Goal: Communication & Community: Answer question/provide support

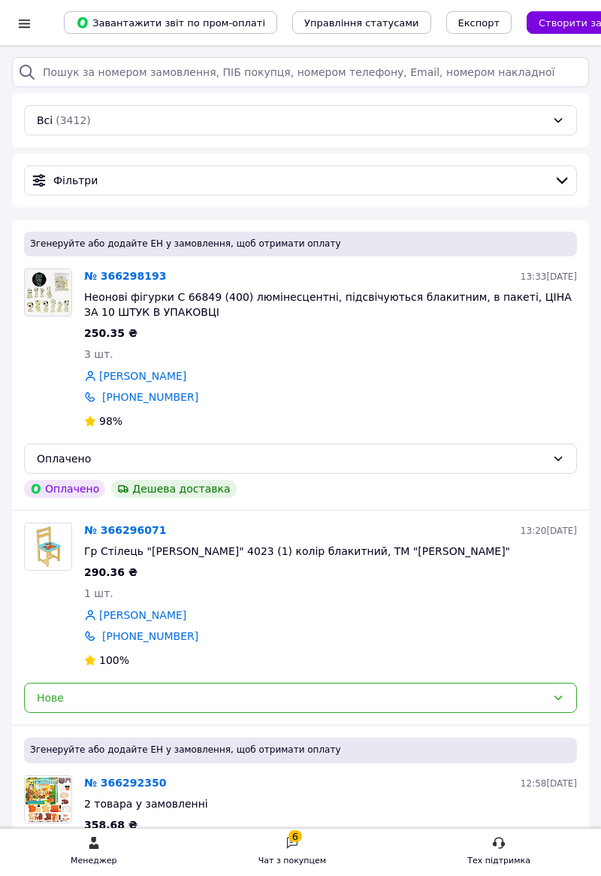
click at [26, 27] on div at bounding box center [24, 23] width 19 height 15
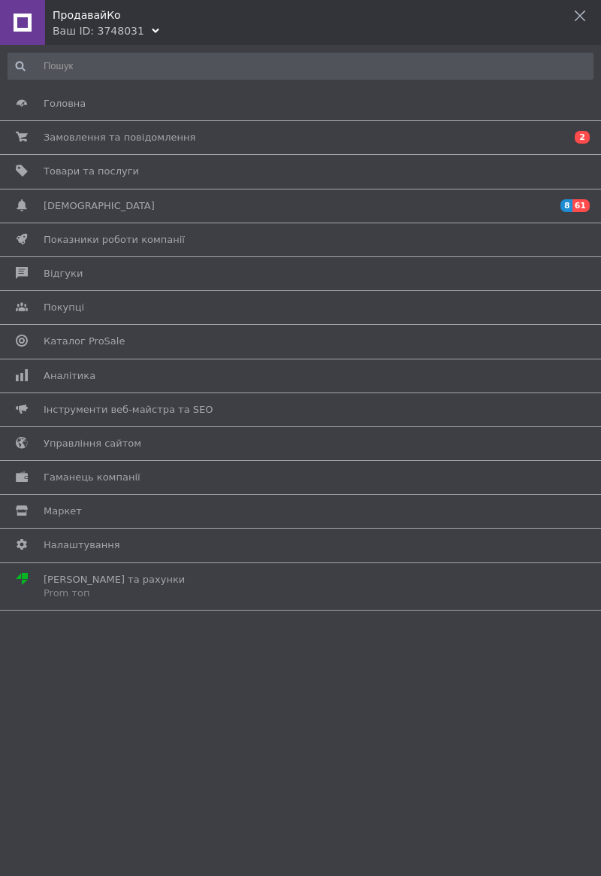
click at [77, 17] on div "ПродавайКо" at bounding box center [327, 11] width 549 height 23
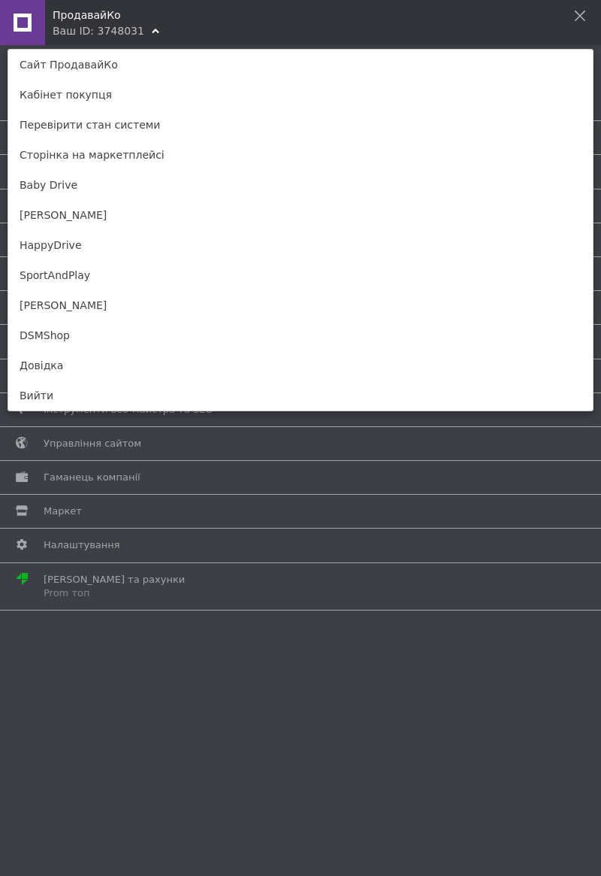
click at [35, 335] on link "DSMShop" at bounding box center [300, 335] width 585 height 30
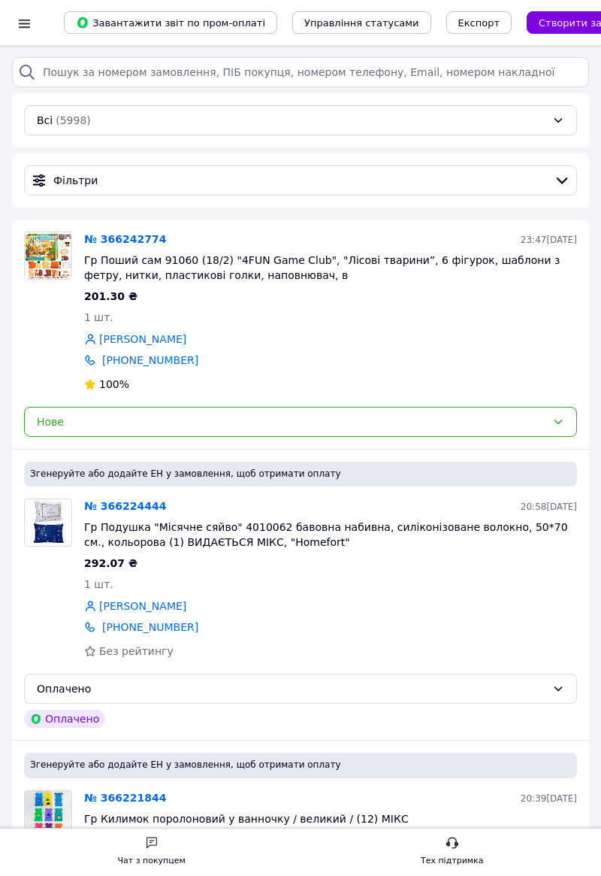
click at [24, 38] on div at bounding box center [24, 22] width 19 height 45
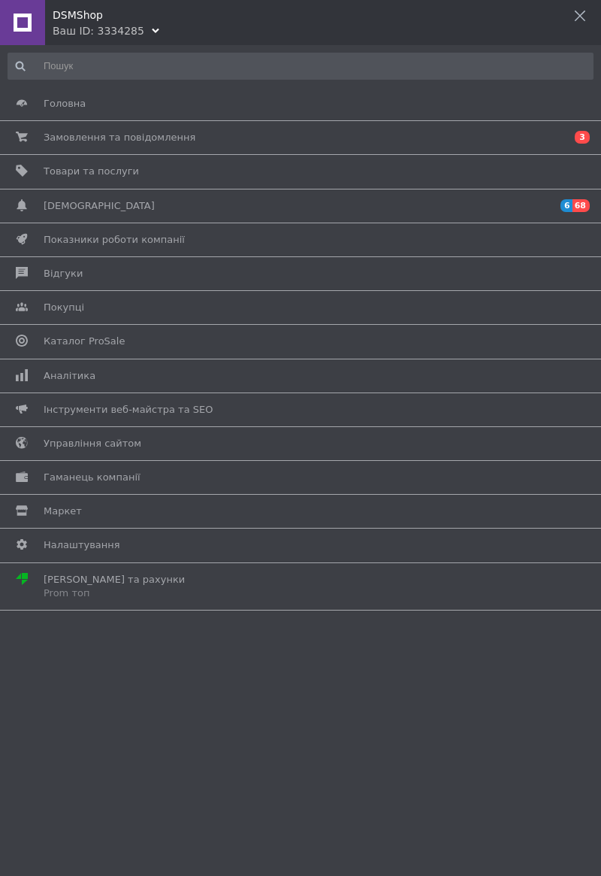
click at [108, 30] on div "Ваш ID: 3334285" at bounding box center [99, 30] width 92 height 15
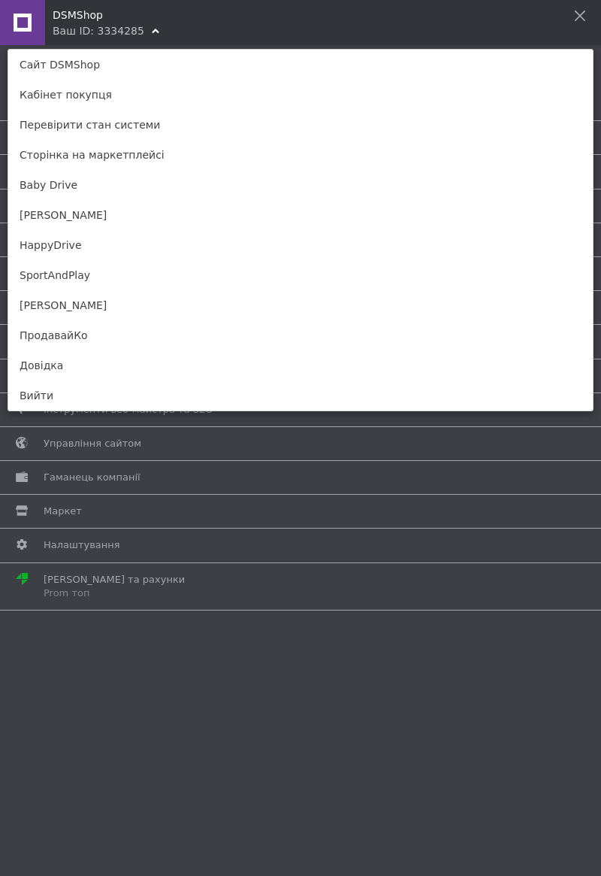
click at [57, 247] on link "HappyDrive" at bounding box center [300, 245] width 585 height 30
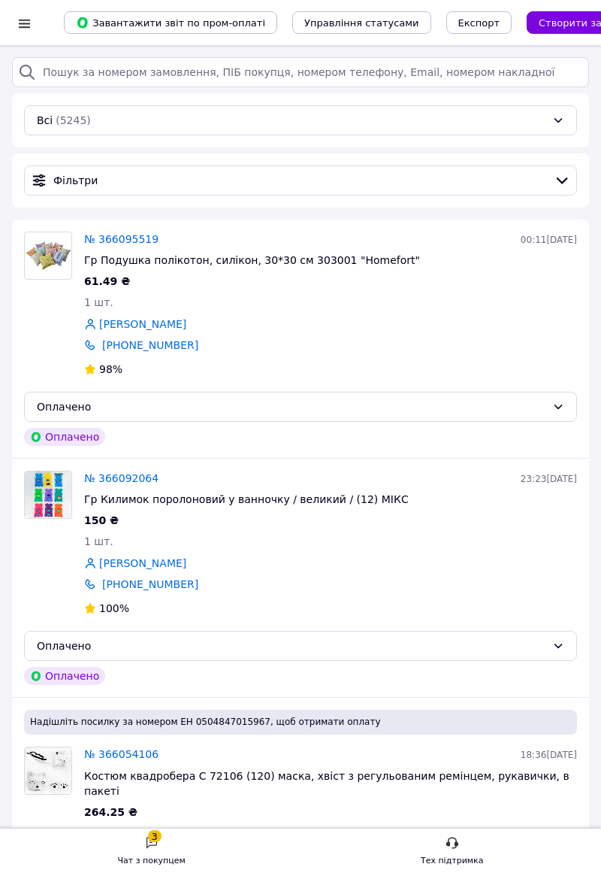
click at [142, 857] on div "Чат з покупцем" at bounding box center [152, 860] width 68 height 15
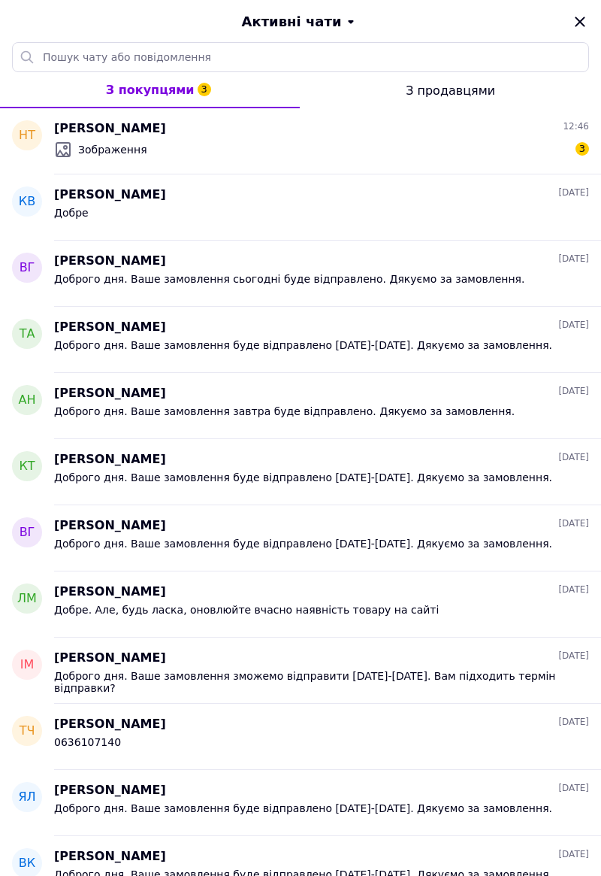
click at [475, 141] on div "Зображення 3" at bounding box center [321, 150] width 535 height 24
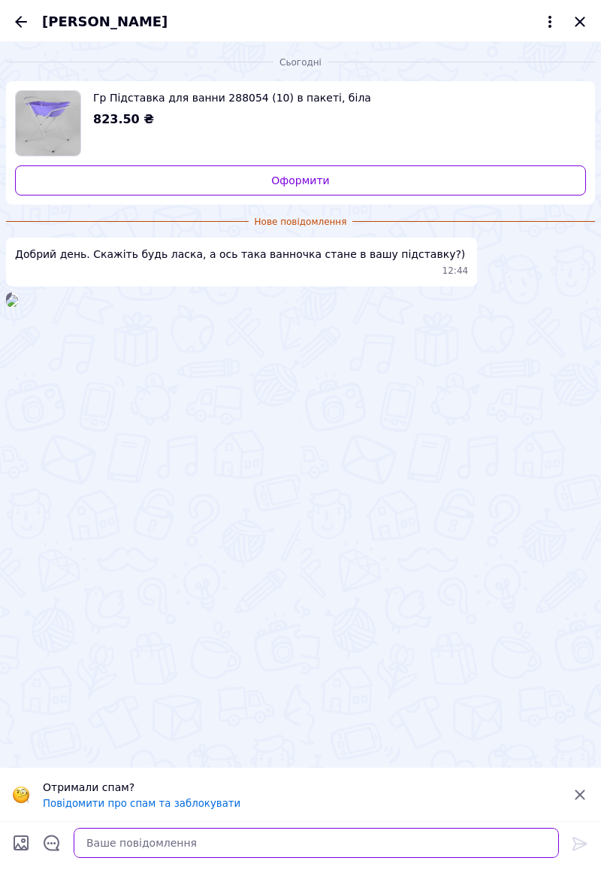
click at [290, 847] on textarea at bounding box center [317, 843] width 486 height 30
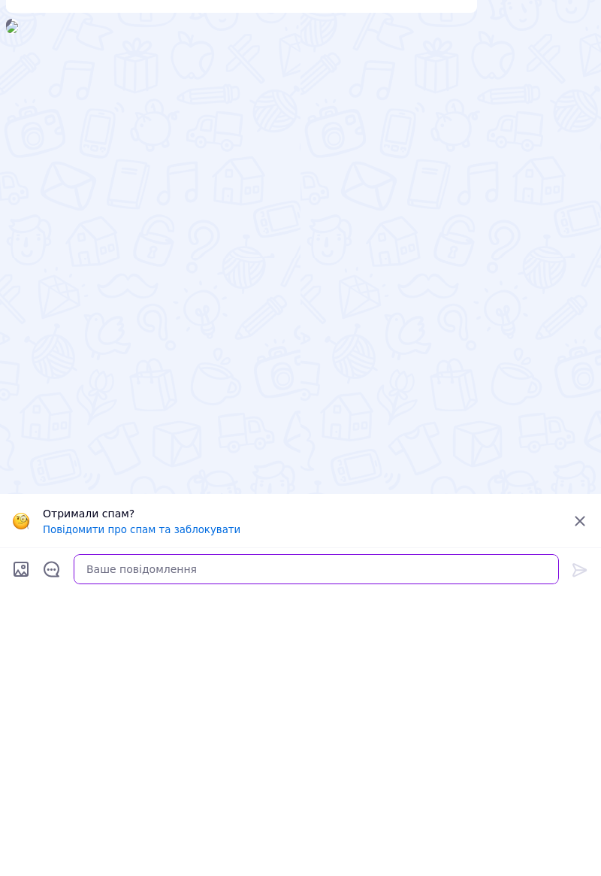
scroll to position [268, 0]
type textarea "Ні нажаль не стане"
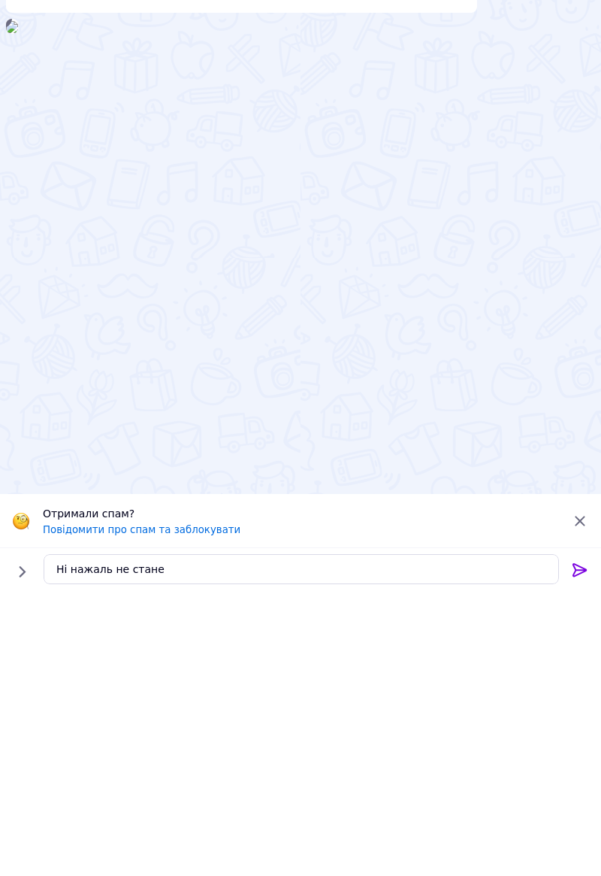
click at [574, 848] on icon at bounding box center [580, 844] width 14 height 14
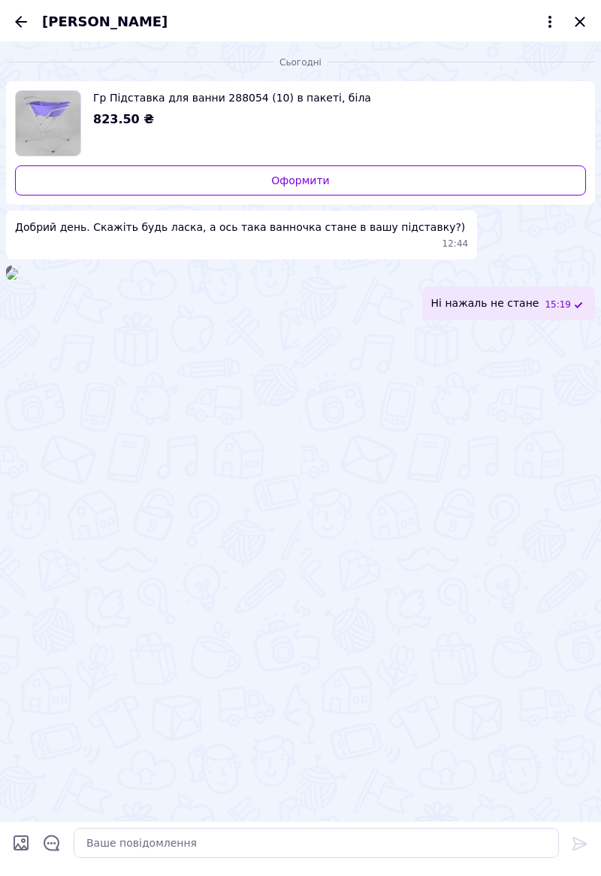
click at [23, 27] on icon "Назад" at bounding box center [21, 22] width 18 height 18
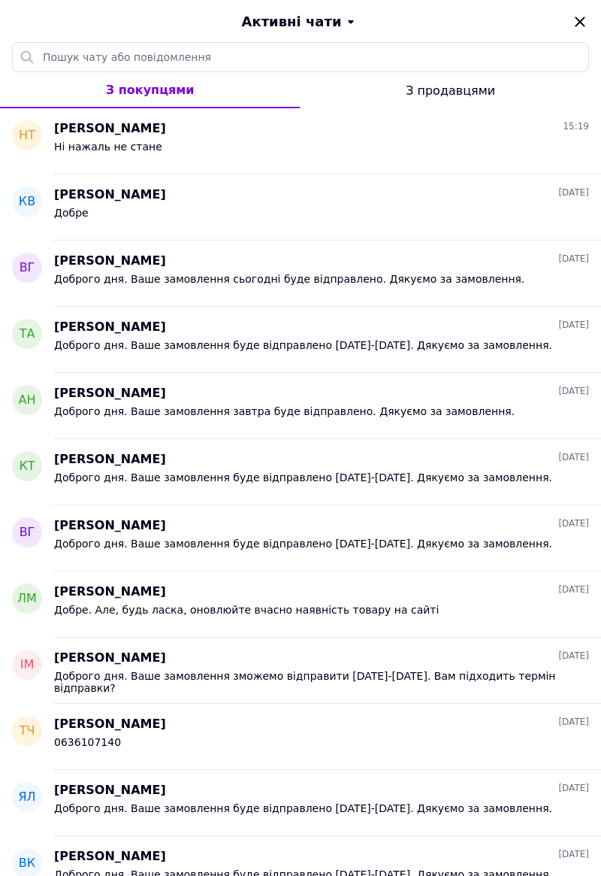
click at [580, 28] on icon "Закрити" at bounding box center [580, 22] width 18 height 18
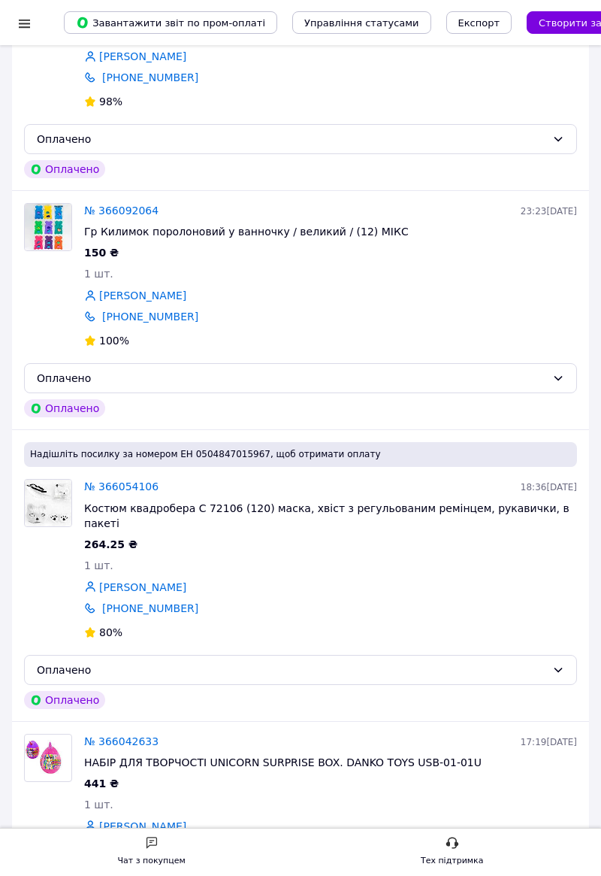
click at [16, 26] on div at bounding box center [24, 23] width 19 height 15
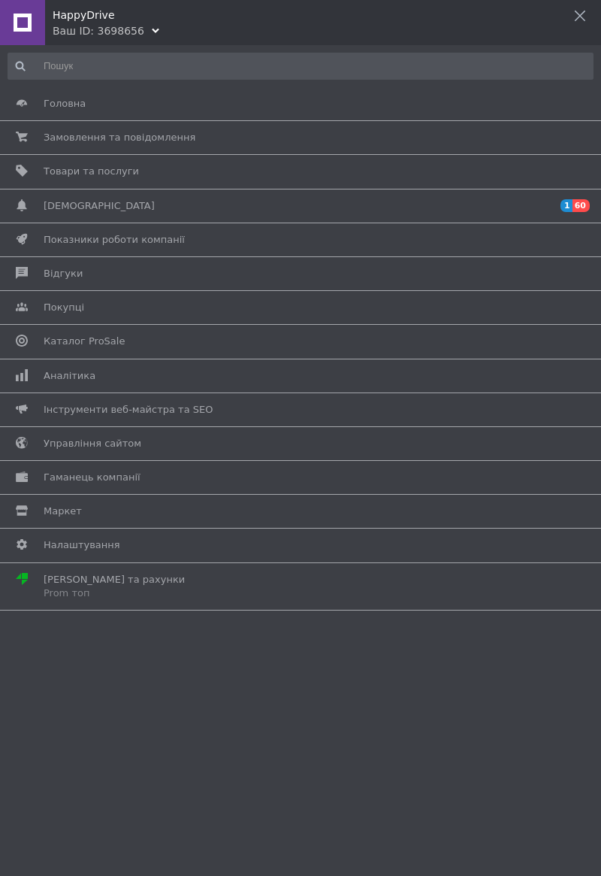
scroll to position [0, 0]
click at [82, 33] on div "Ваш ID: 3698656" at bounding box center [99, 30] width 92 height 15
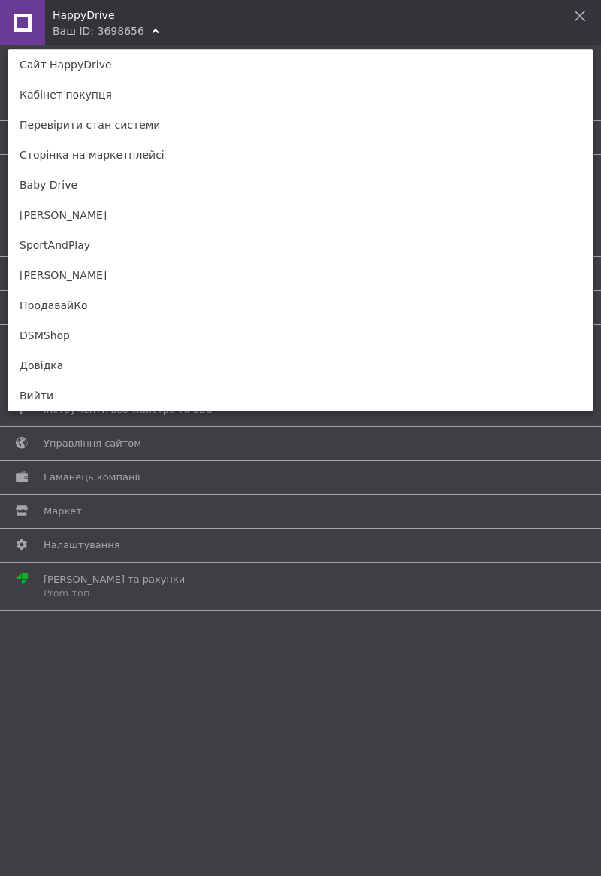
click at [59, 191] on link "Baby Drive" at bounding box center [300, 185] width 585 height 30
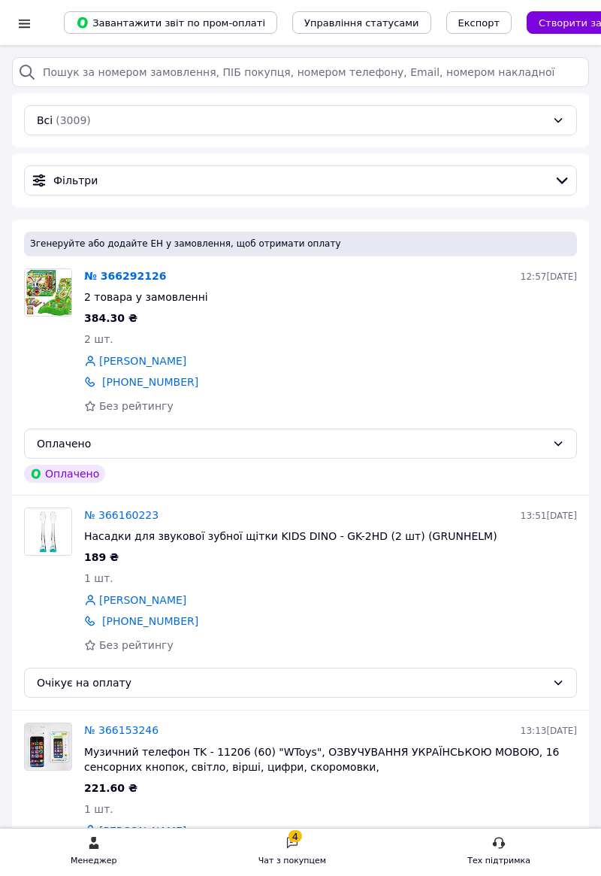
click at [299, 849] on div "4 Чат з покупцем" at bounding box center [293, 852] width 68 height 32
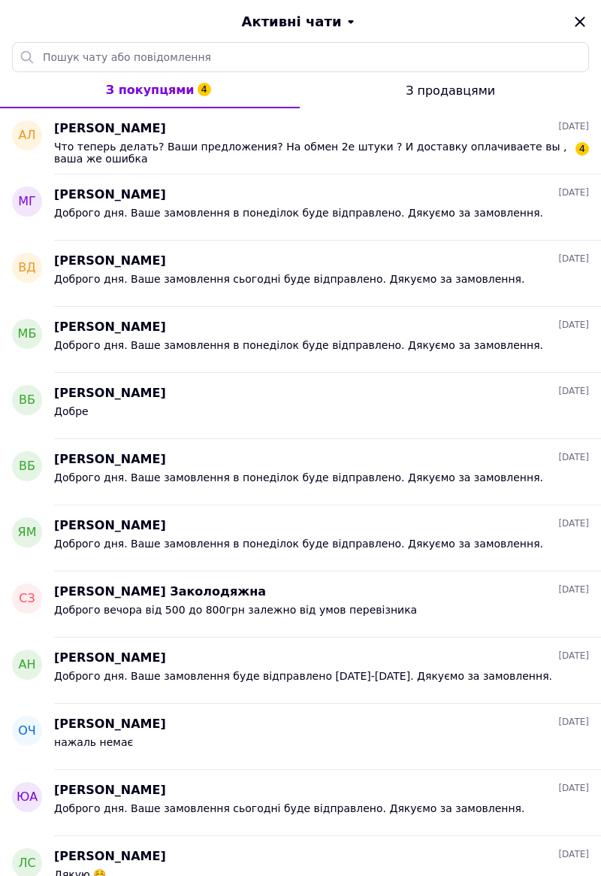
click at [532, 146] on span "Что теперь делать? Ваши предложения? На обмен 2е штуки ? И доставку оплачиваете…" at bounding box center [311, 153] width 514 height 24
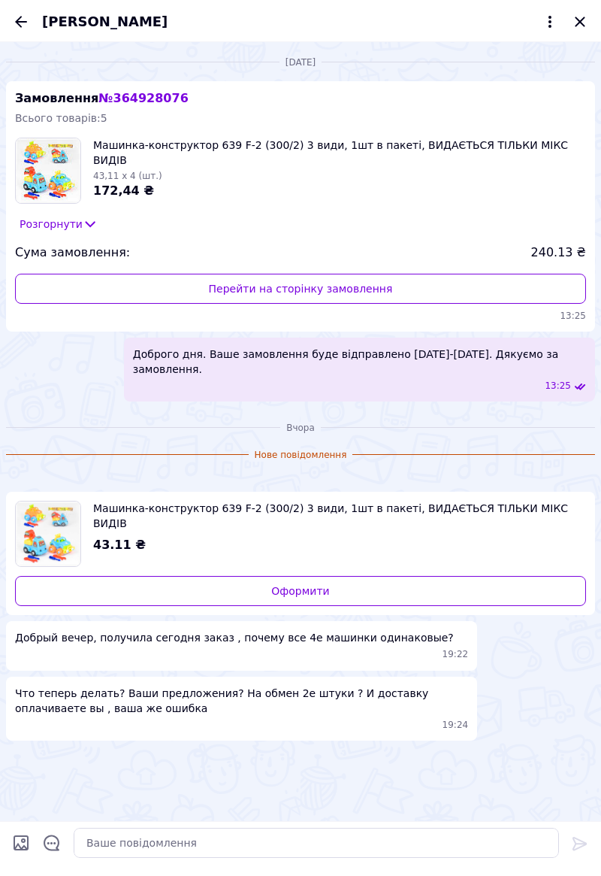
scroll to position [119, 0]
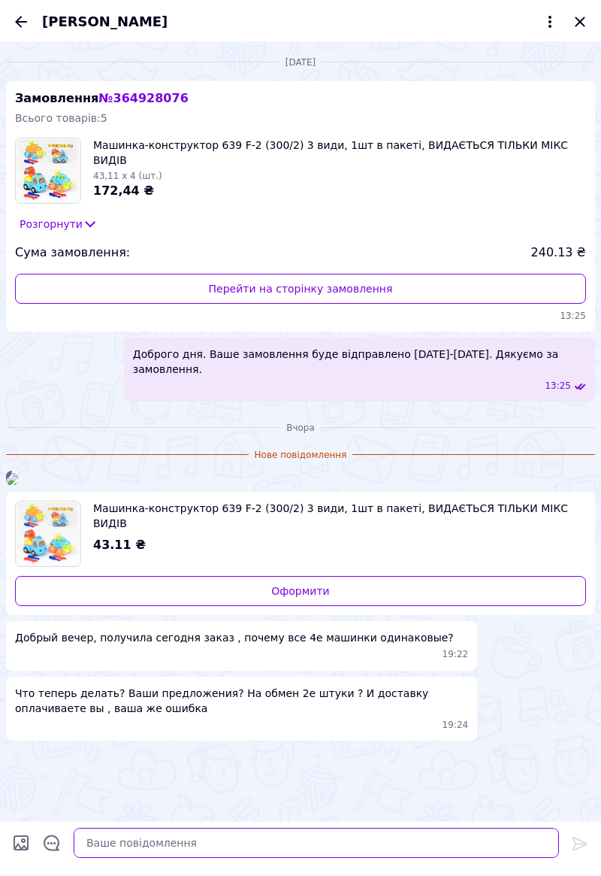
click at [268, 845] on textarea at bounding box center [317, 843] width 486 height 30
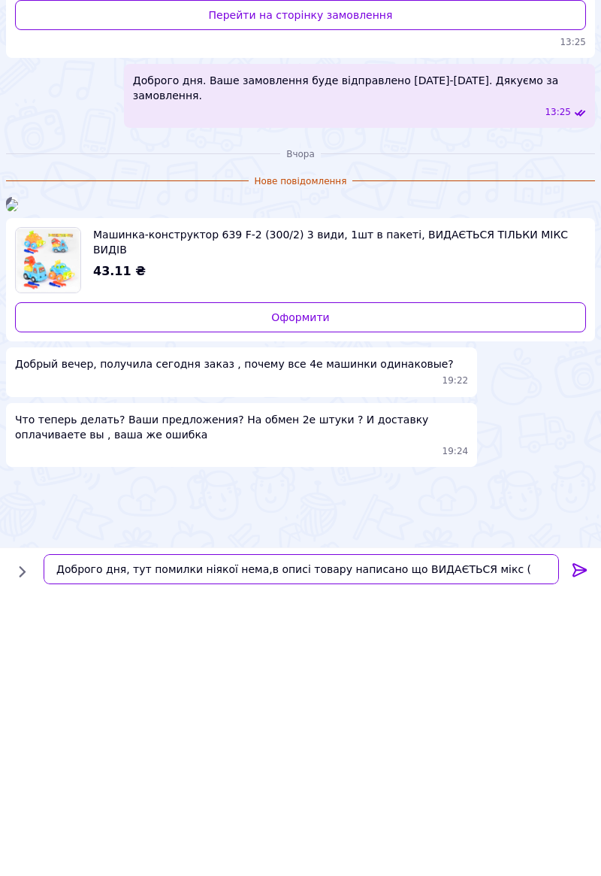
scroll to position [9, 0]
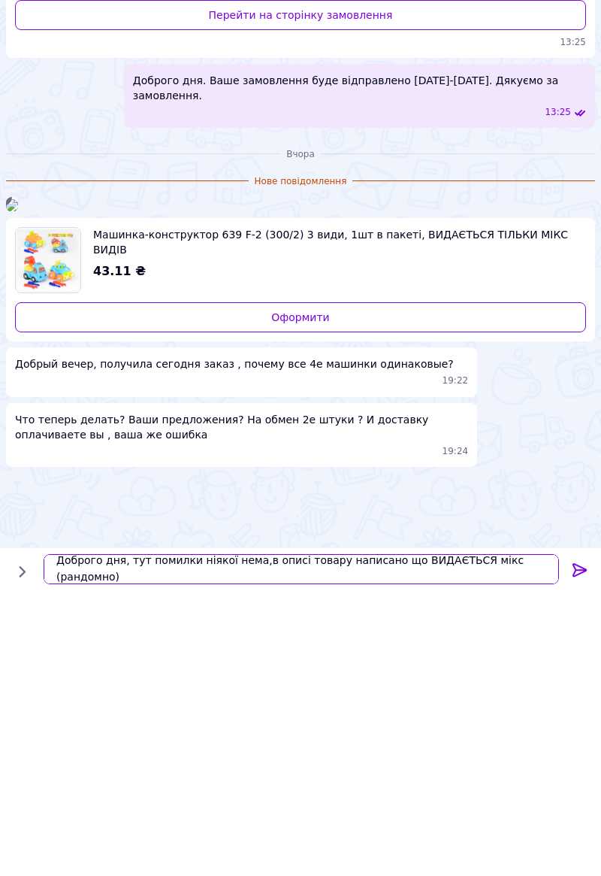
type textarea "Доброго дня, тут помилки ніякої нема,в описі товару написано що ВИДАЄТЬСЯ мікс …"
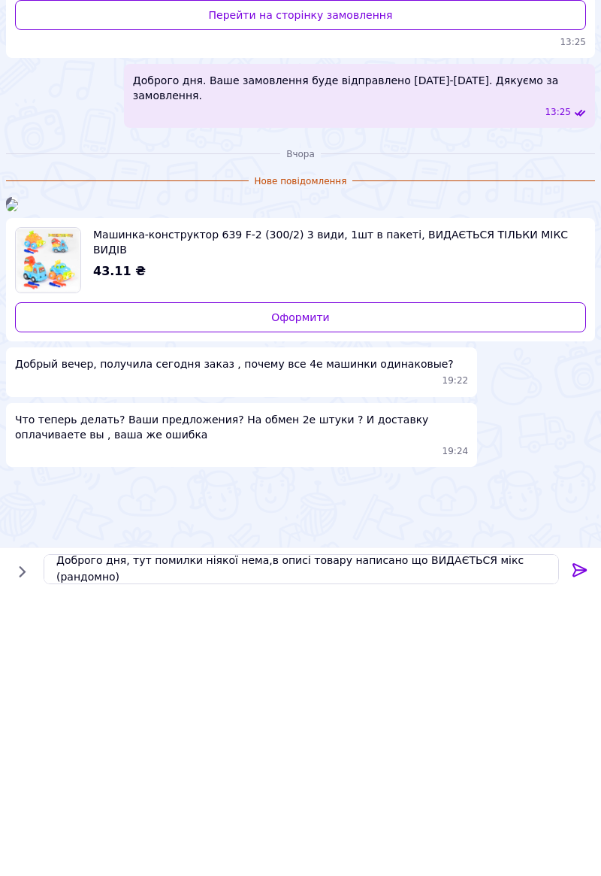
click at [580, 850] on icon at bounding box center [580, 844] width 18 height 18
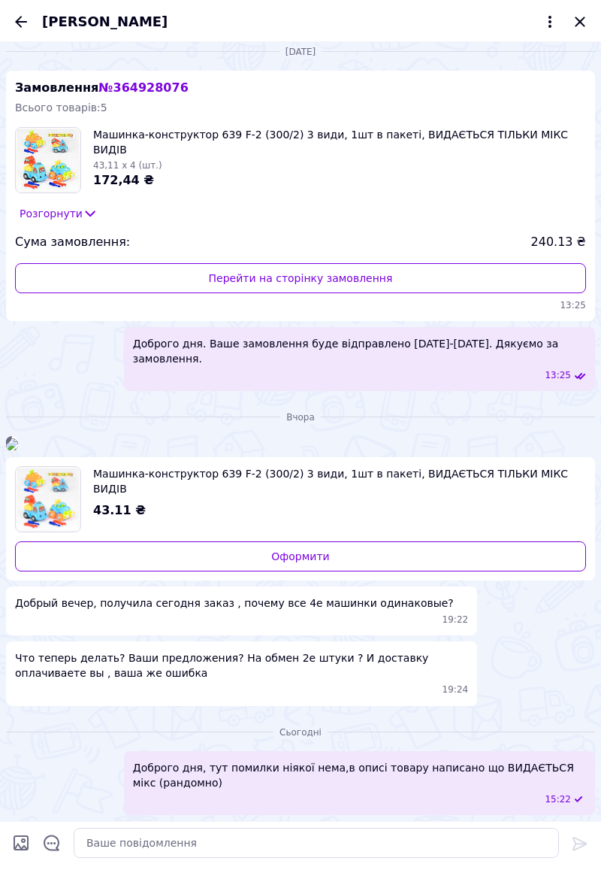
scroll to position [204, 0]
click at [23, 24] on icon "Назад" at bounding box center [21, 22] width 18 height 18
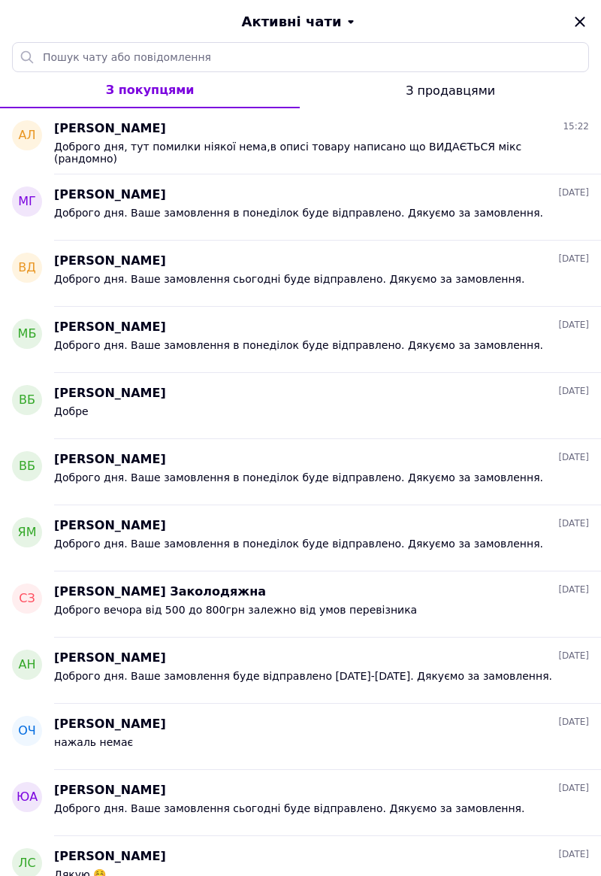
click at [580, 26] on icon "Закрити" at bounding box center [580, 22] width 18 height 18
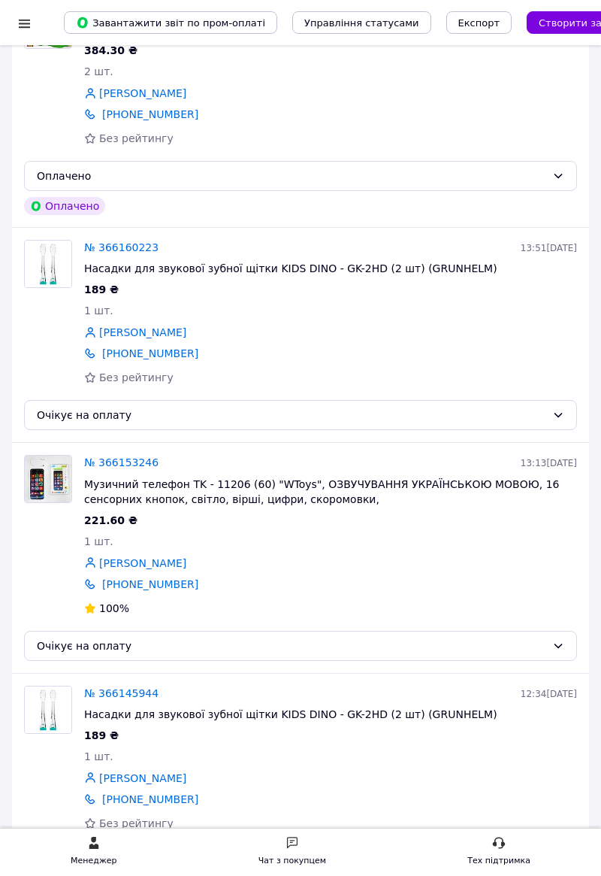
click at [32, 31] on div at bounding box center [24, 22] width 19 height 45
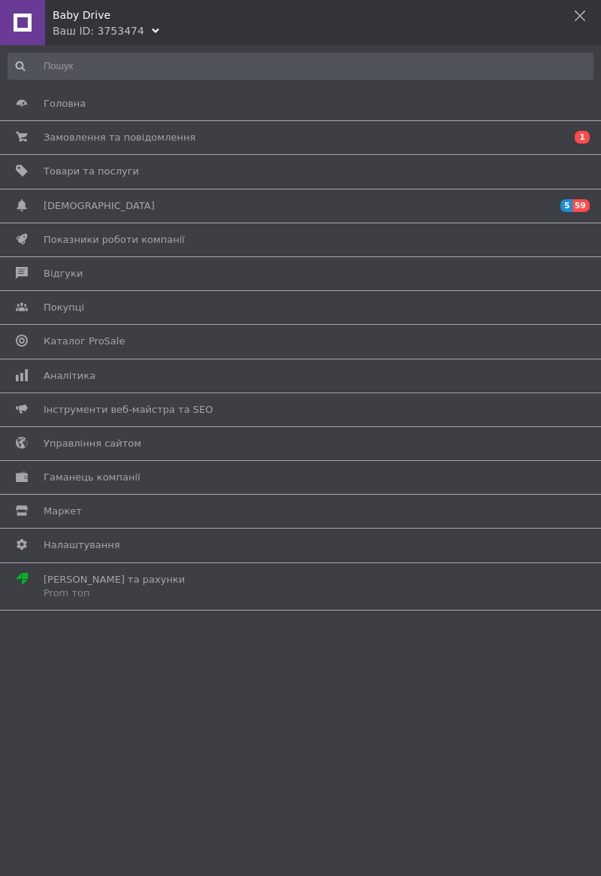
scroll to position [0, 0]
click at [103, 20] on div "Baby Drive" at bounding box center [327, 11] width 549 height 23
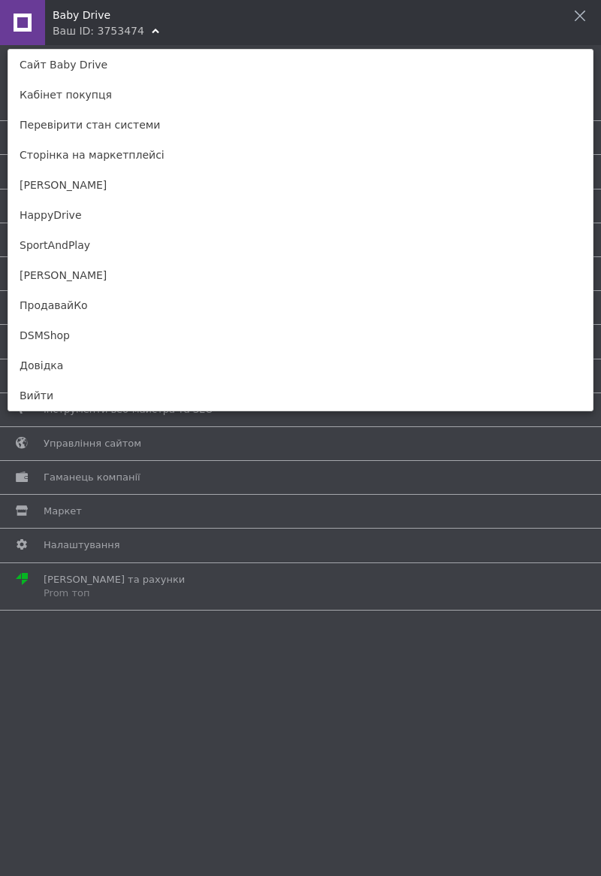
click at [75, 244] on link "SportAndPlay" at bounding box center [300, 245] width 585 height 30
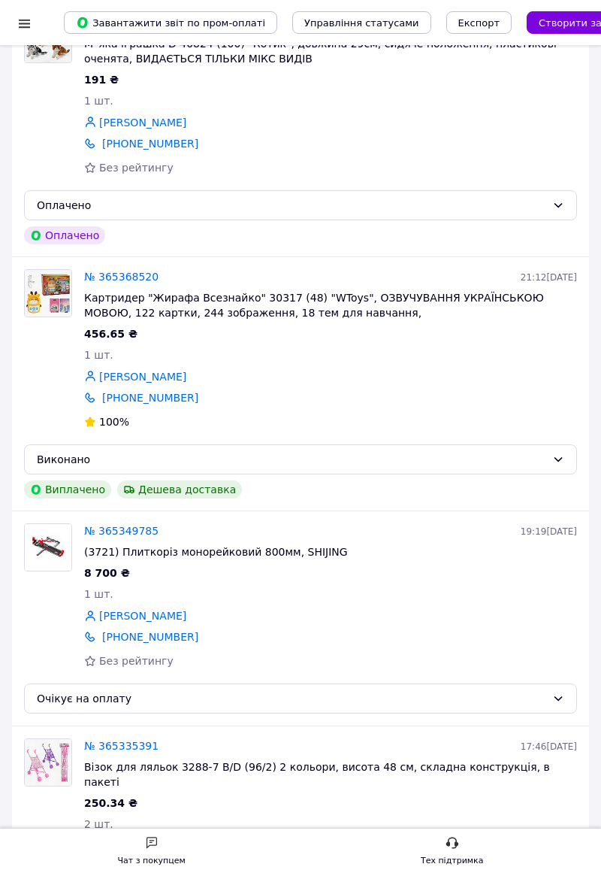
scroll to position [2615, 0]
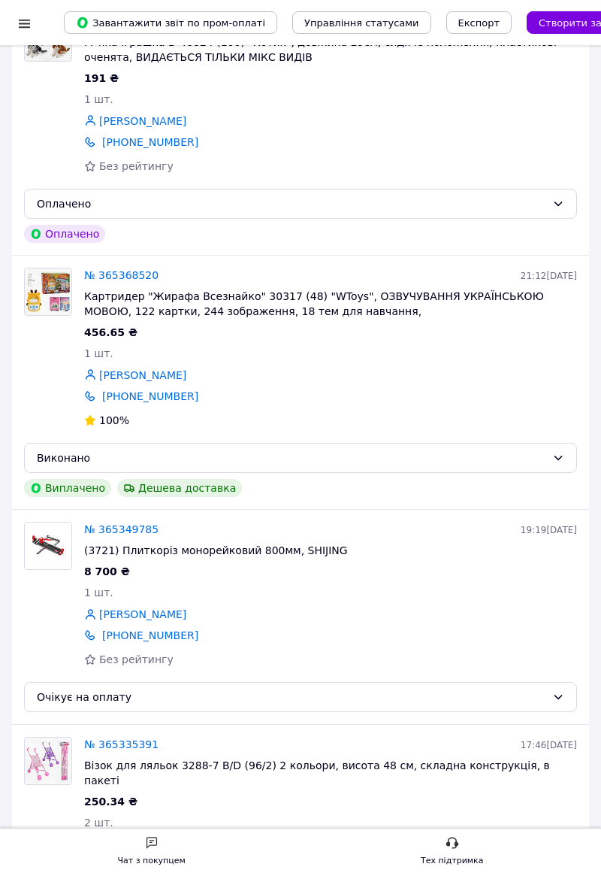
click at [119, 523] on link "№ 365349785" at bounding box center [121, 529] width 74 height 12
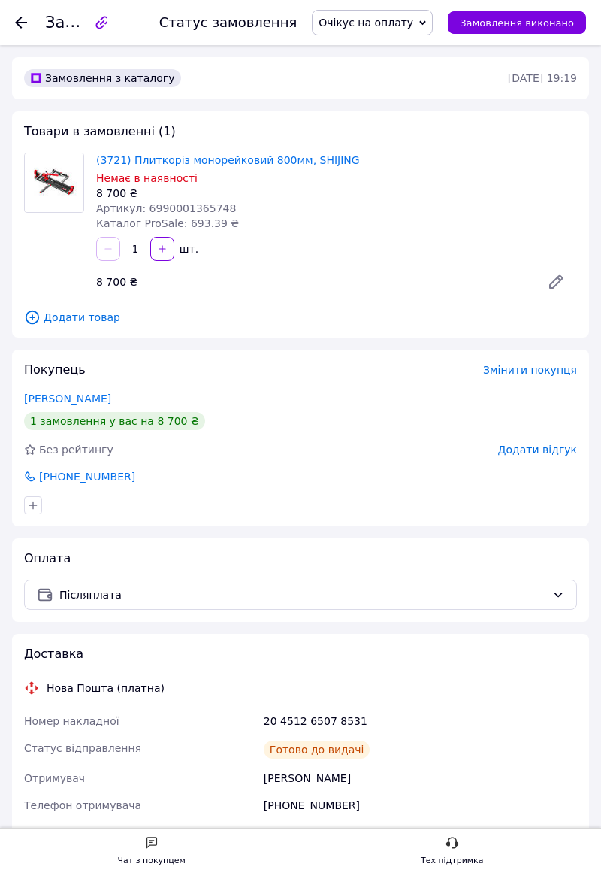
click at [27, 38] on div at bounding box center [30, 22] width 30 height 45
click at [26, 27] on icon at bounding box center [21, 23] width 12 height 12
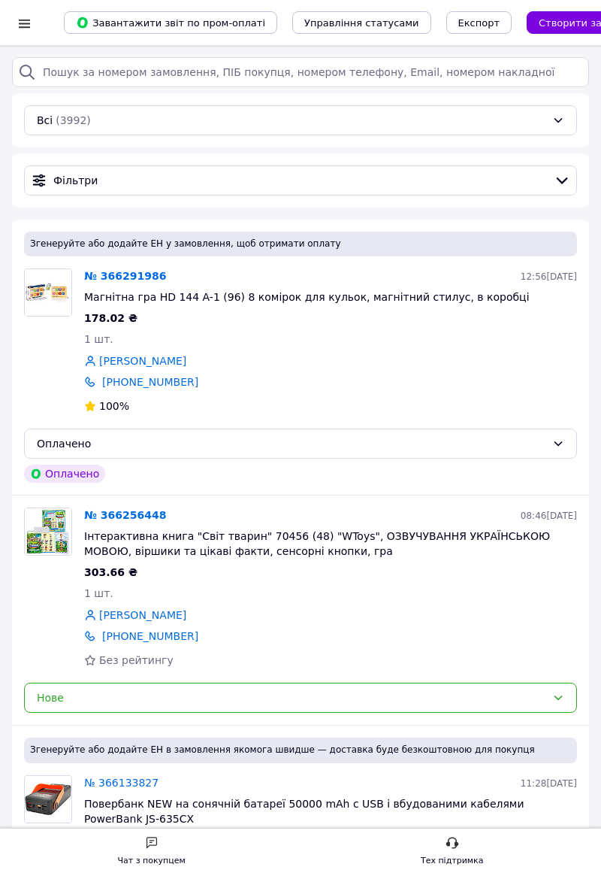
click at [30, 29] on div at bounding box center [24, 23] width 19 height 15
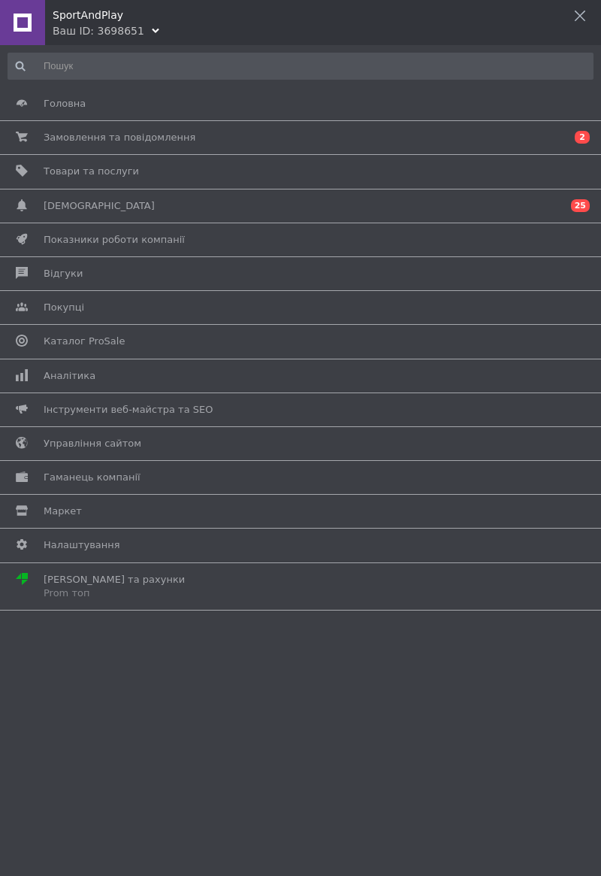
click at [247, 30] on div "SportAndPlay Ваш ID: 3698651" at bounding box center [300, 19] width 601 height 38
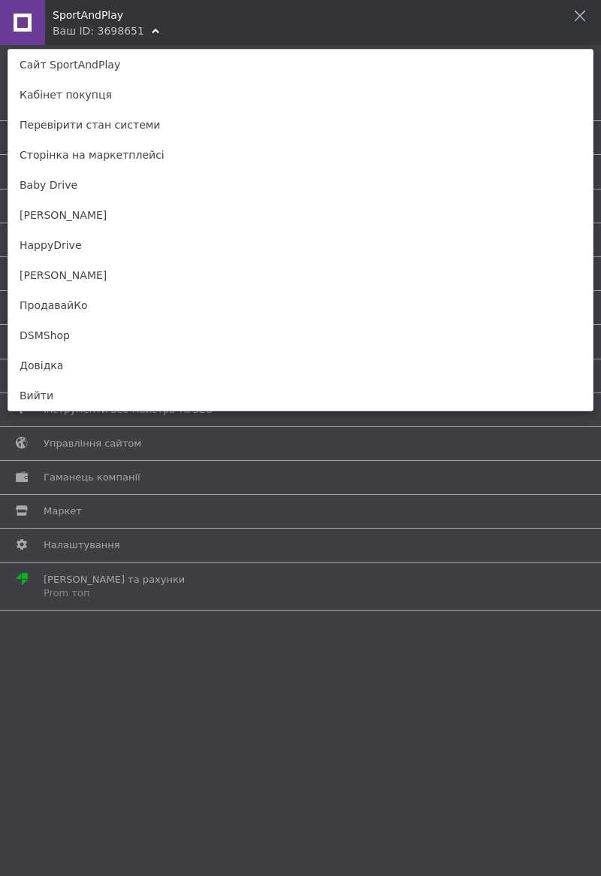
click at [236, 317] on link "ПродавайКо" at bounding box center [300, 305] width 585 height 30
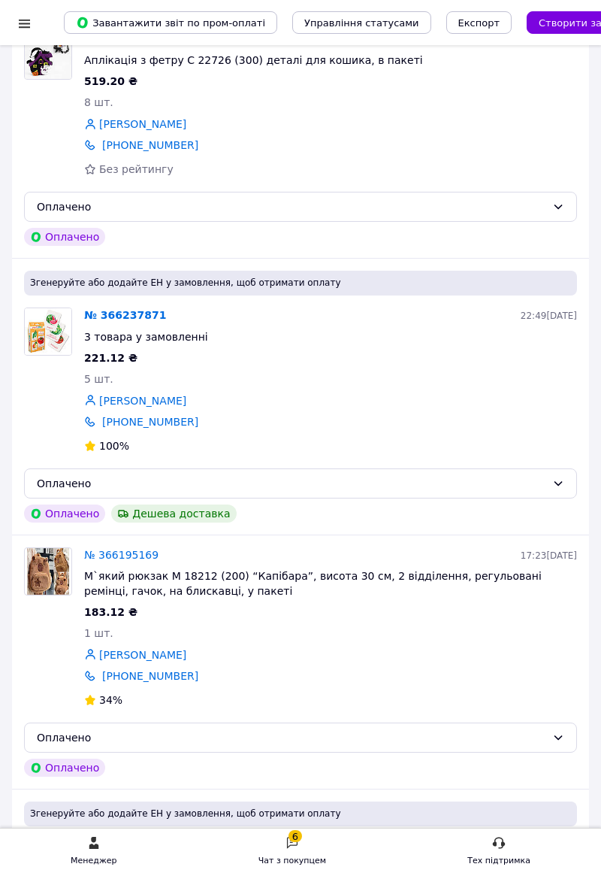
scroll to position [1298, 0]
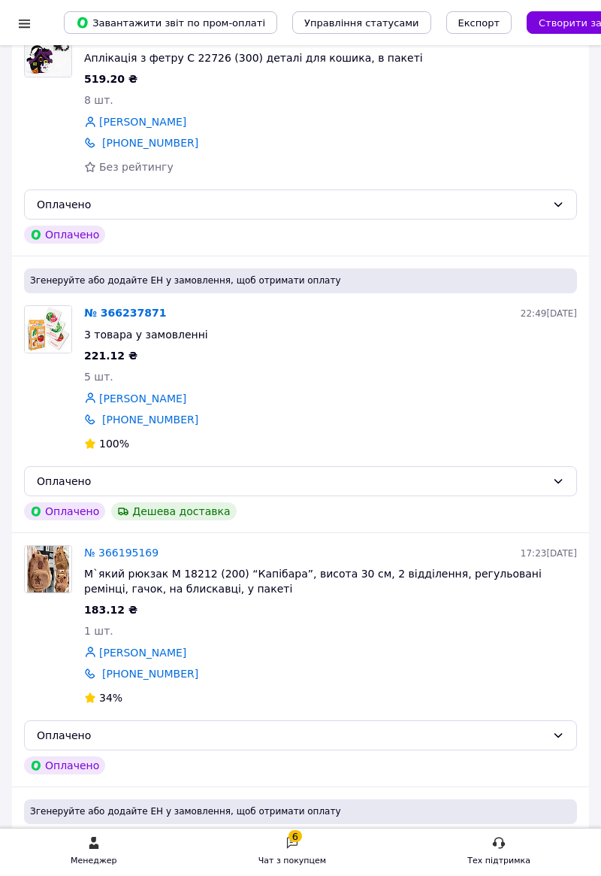
click at [292, 868] on div "Чат з покупцем" at bounding box center [293, 860] width 68 height 15
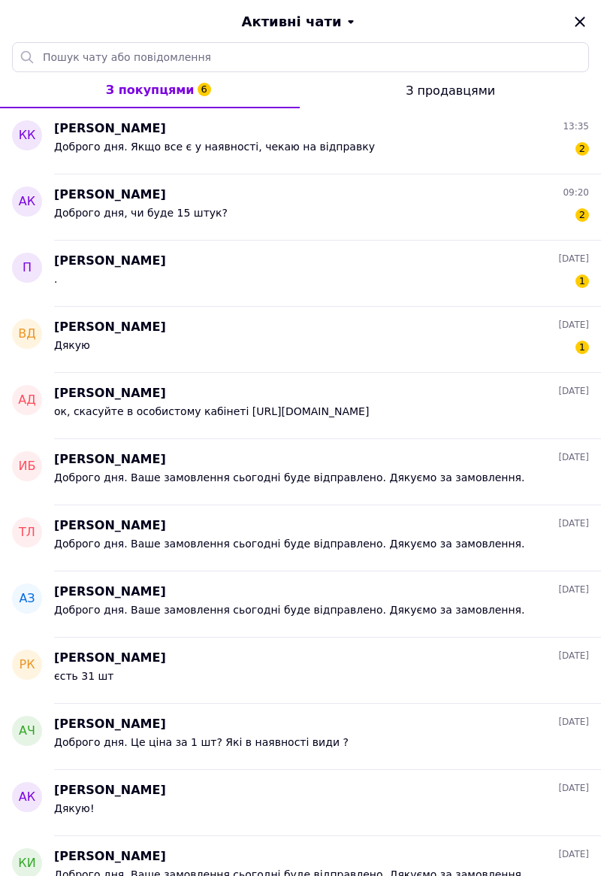
click at [490, 339] on div "Дякую 1" at bounding box center [321, 348] width 535 height 24
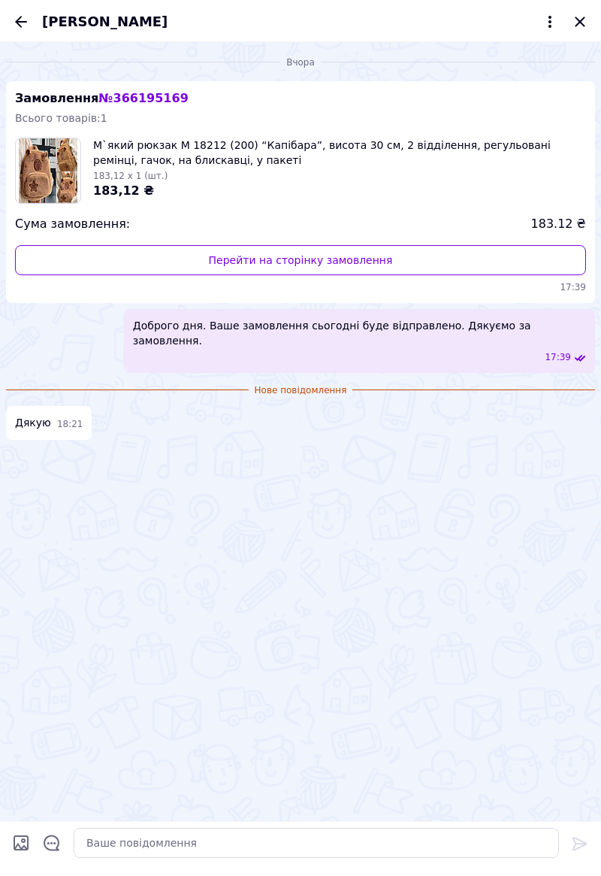
click at [24, 41] on div "[PERSON_NAME]" at bounding box center [300, 21] width 601 height 42
click at [15, 21] on icon "Назад" at bounding box center [21, 22] width 18 height 18
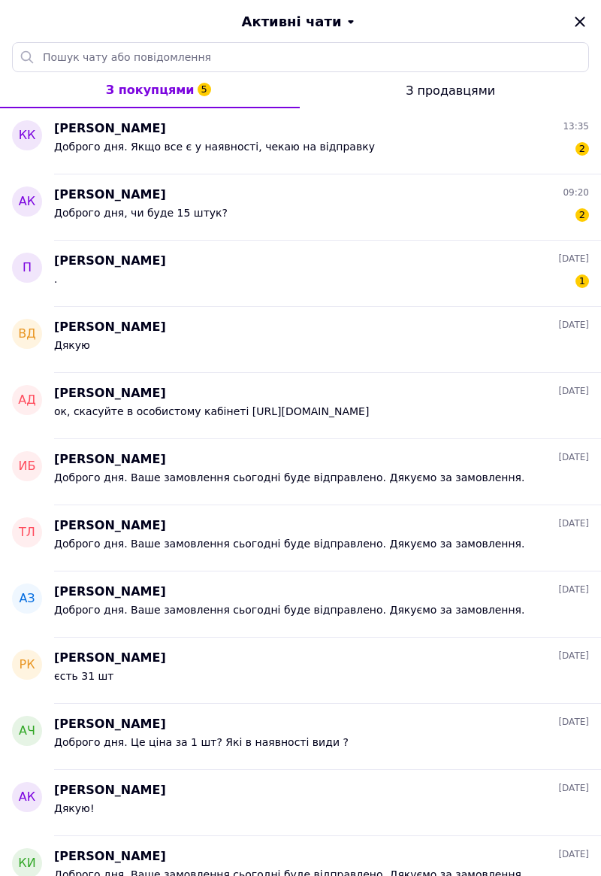
click at [528, 266] on div "Полина Шевченко 11.10.2025" at bounding box center [321, 261] width 535 height 17
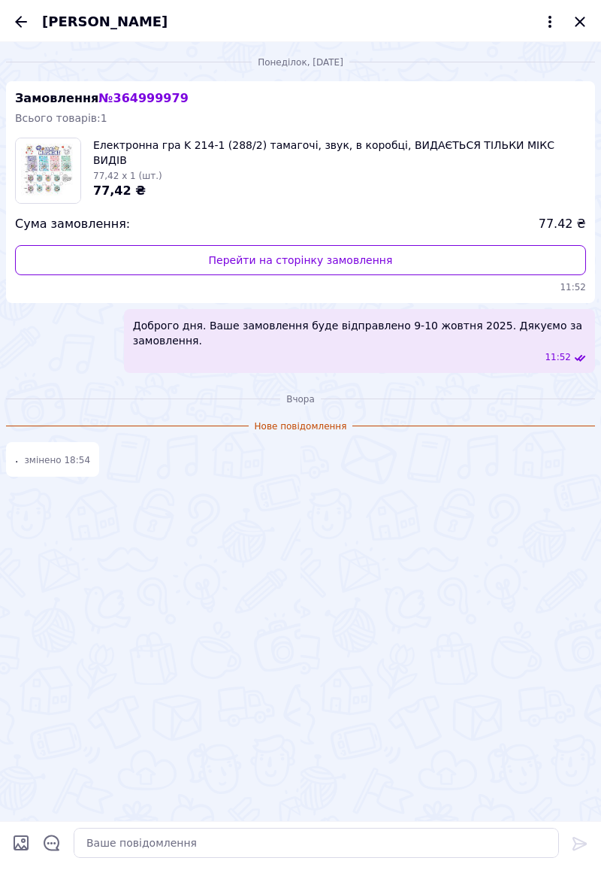
click at [16, 25] on icon "Назад" at bounding box center [21, 22] width 18 height 18
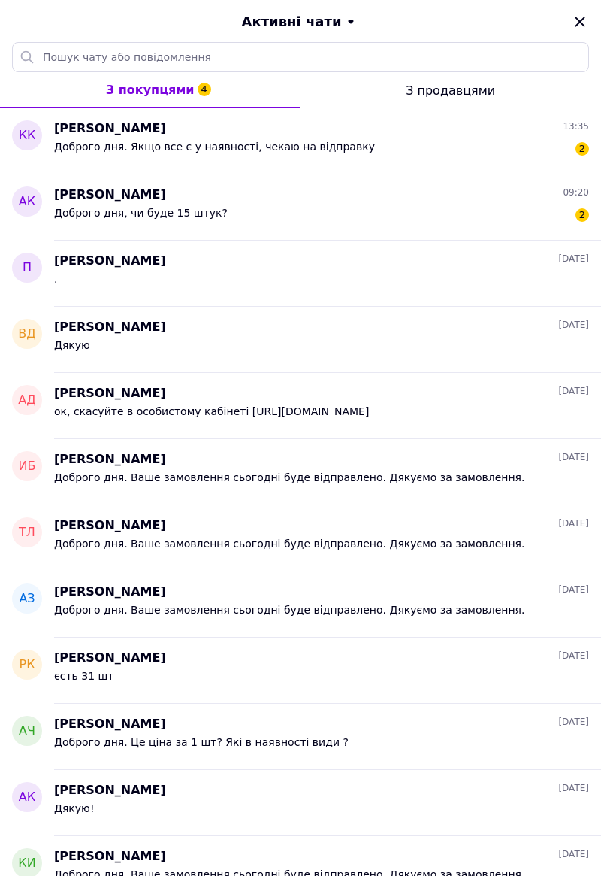
click at [525, 211] on div "Доброго дня, чи буде 15 штук? 2" at bounding box center [321, 216] width 535 height 24
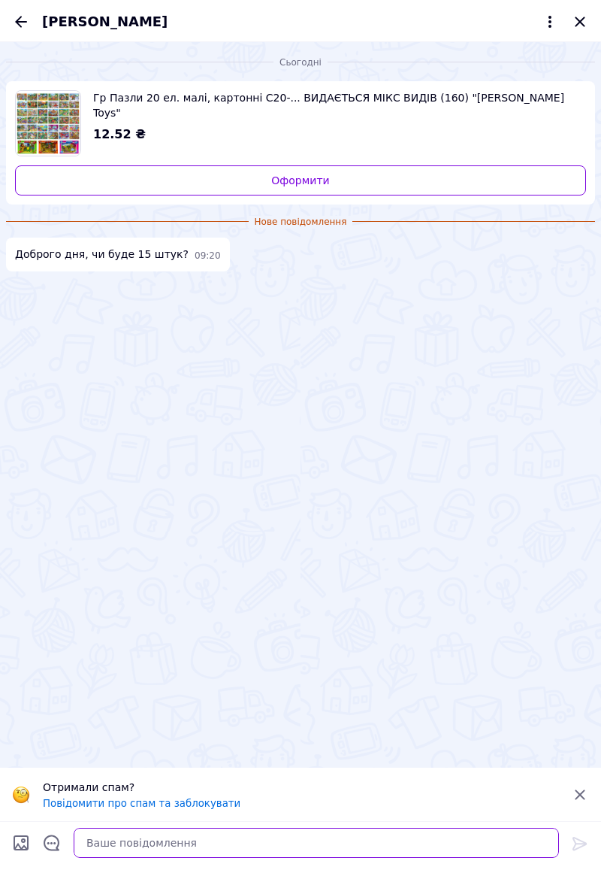
click at [306, 858] on textarea at bounding box center [317, 843] width 486 height 30
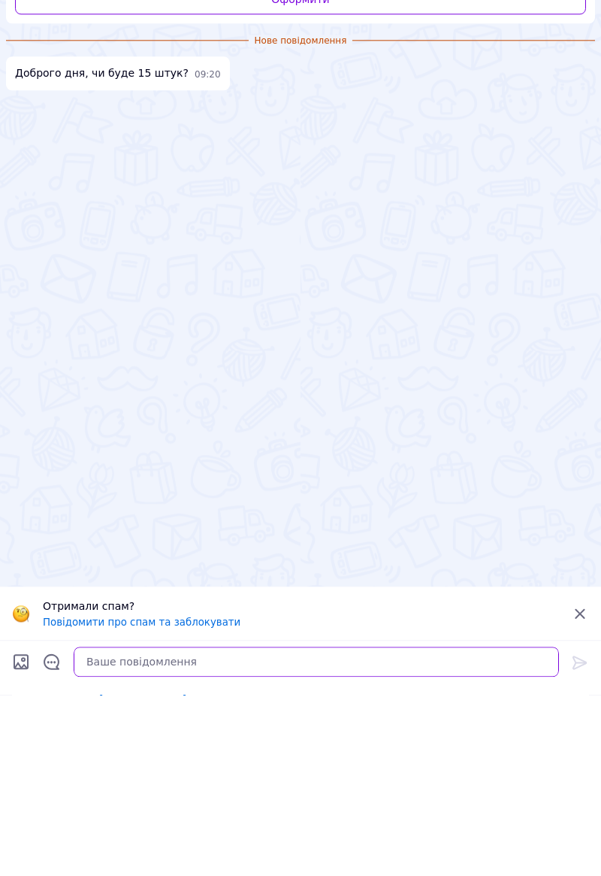
scroll to position [1638, 0]
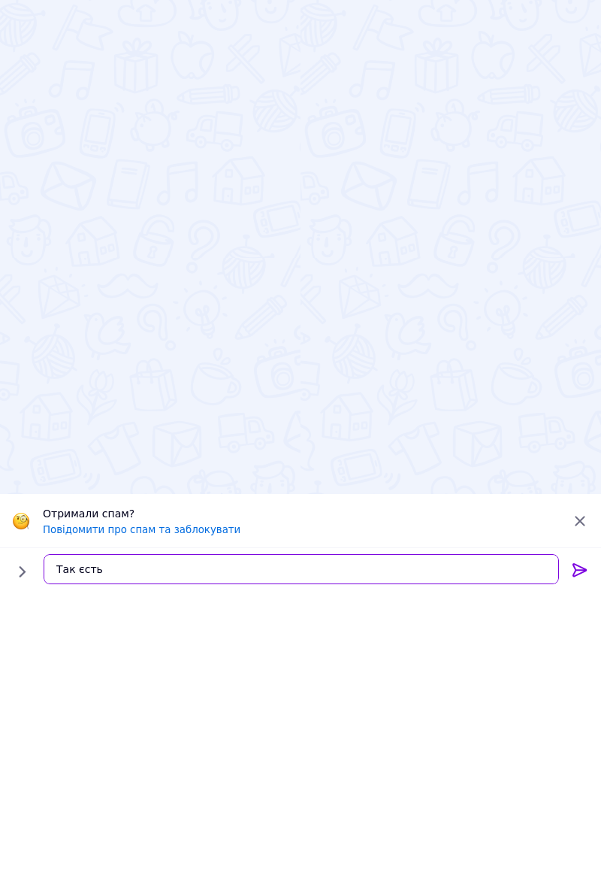
type textarea "Так єсть"
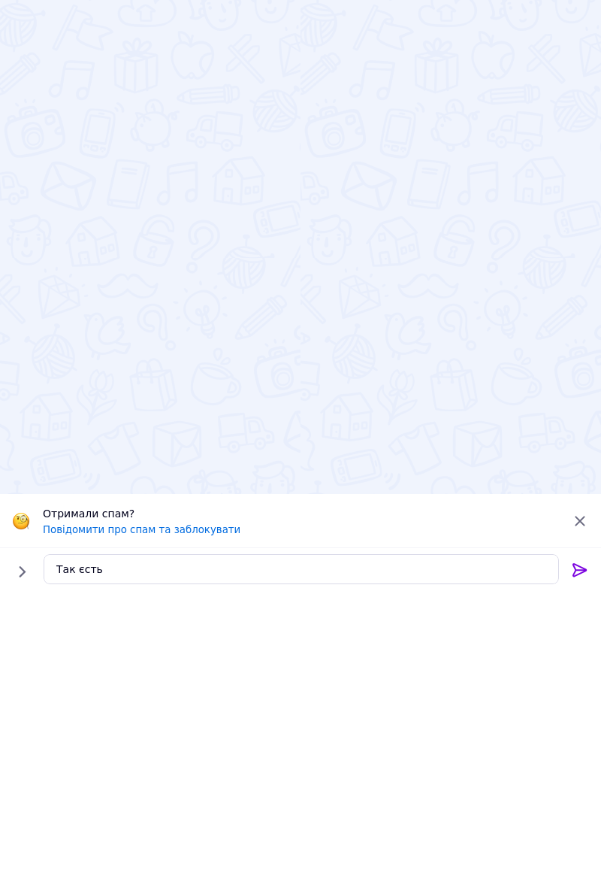
click at [583, 862] on div at bounding box center [580, 846] width 30 height 35
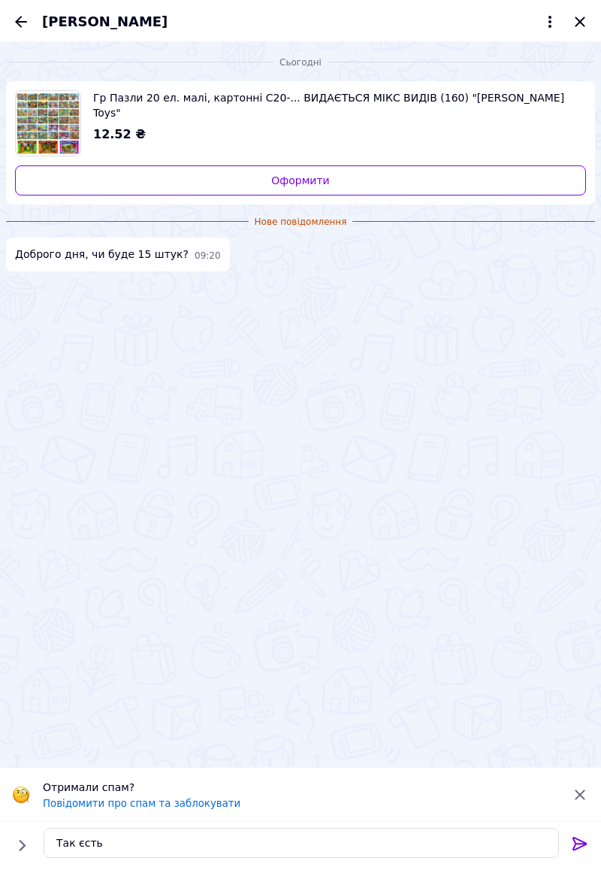
click at [580, 853] on button at bounding box center [580, 845] width 18 height 20
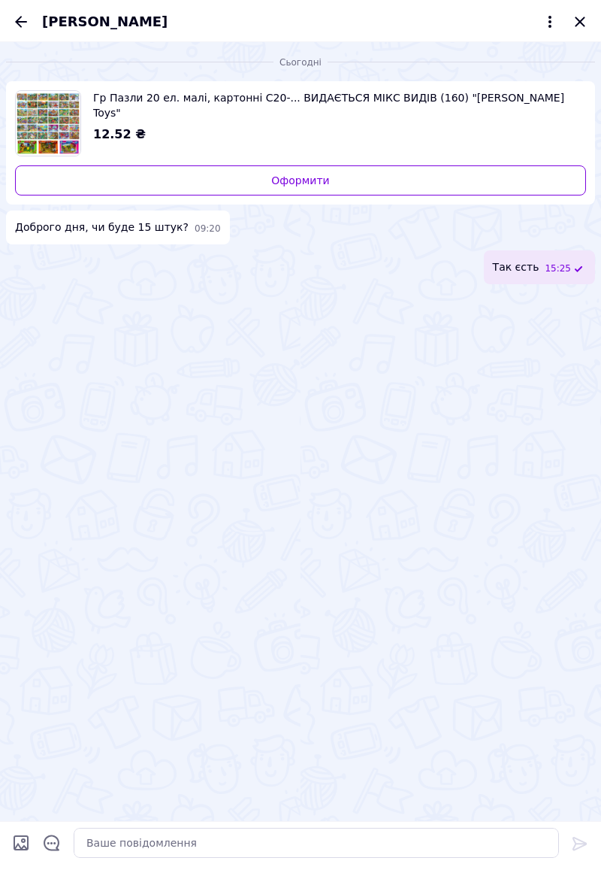
click at [15, 14] on icon "Назад" at bounding box center [21, 22] width 18 height 18
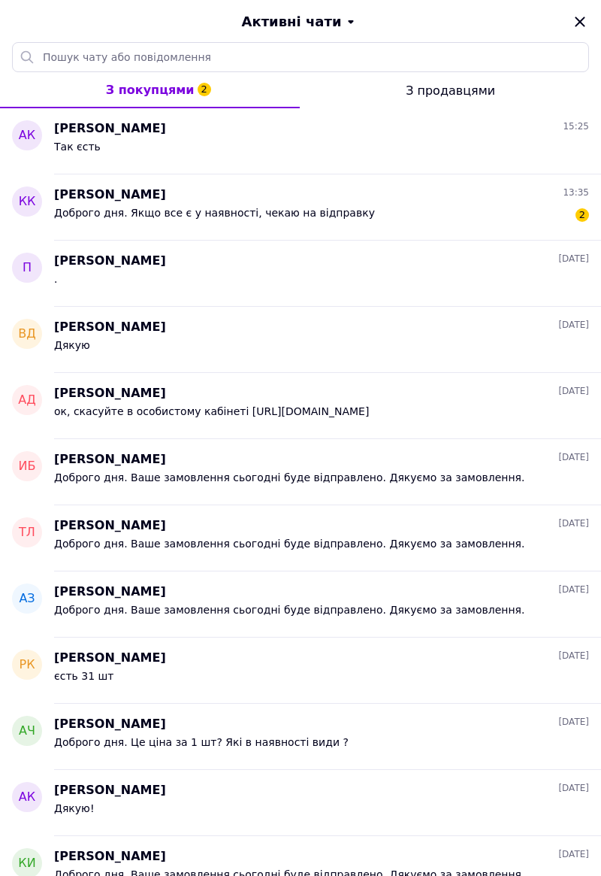
click at [504, 204] on div "Доброго дня. Якщо все є у наявності, чекаю на відправку 2" at bounding box center [321, 216] width 535 height 24
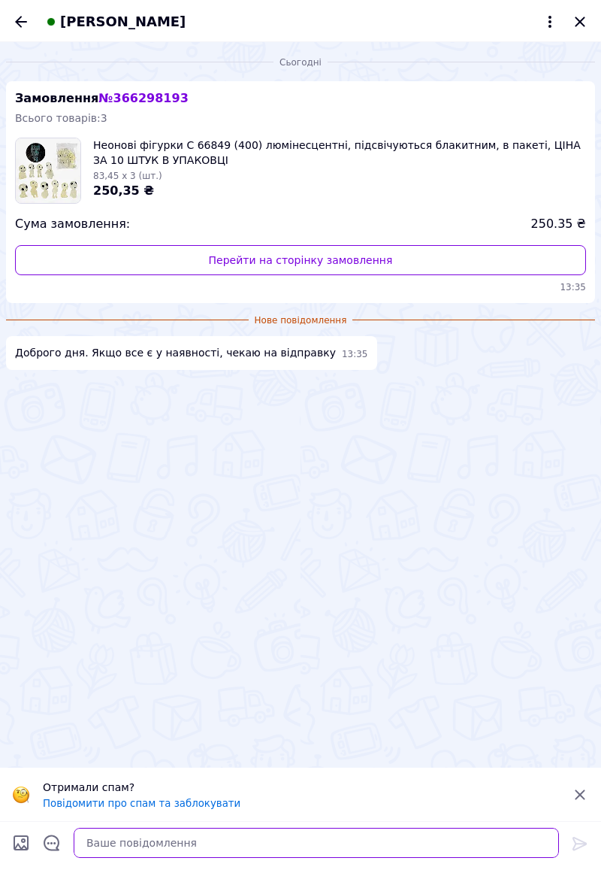
click at [293, 847] on textarea at bounding box center [317, 843] width 486 height 30
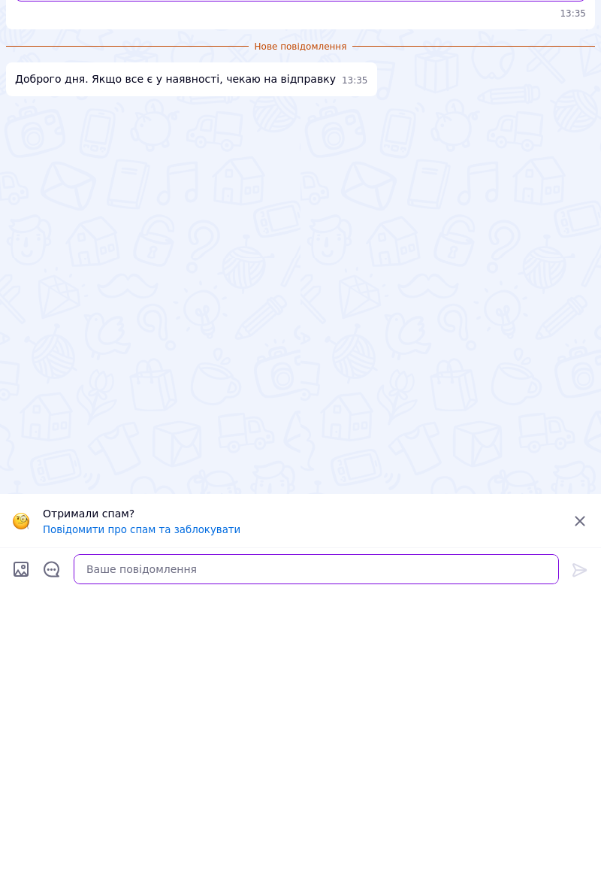
scroll to position [1906, 0]
type textarea "Так єсть"
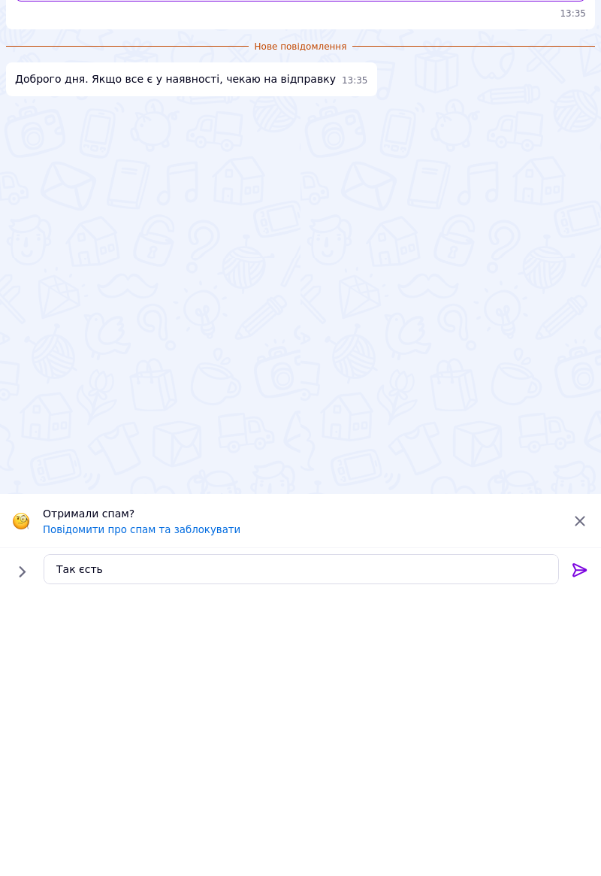
click at [583, 849] on icon at bounding box center [580, 844] width 18 height 18
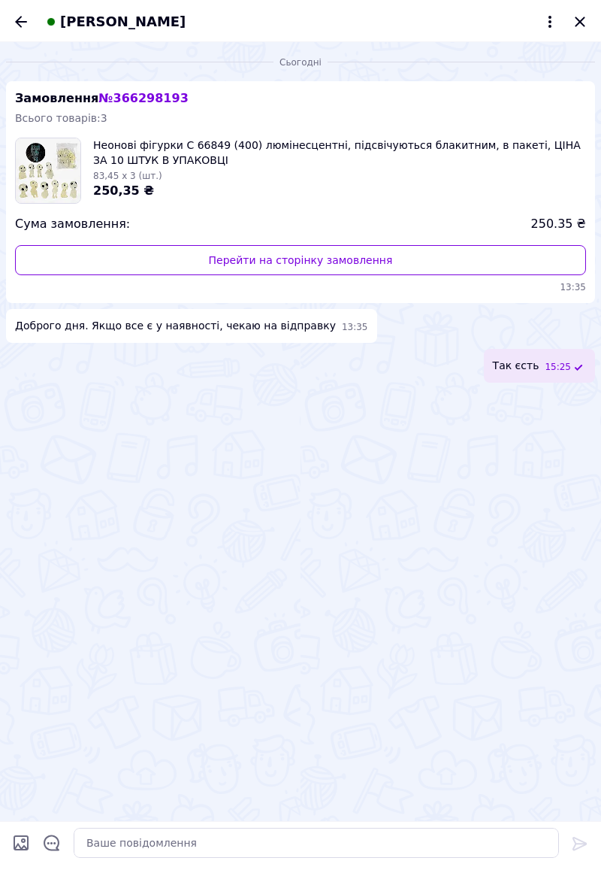
click at [14, 26] on icon "Назад" at bounding box center [21, 22] width 18 height 18
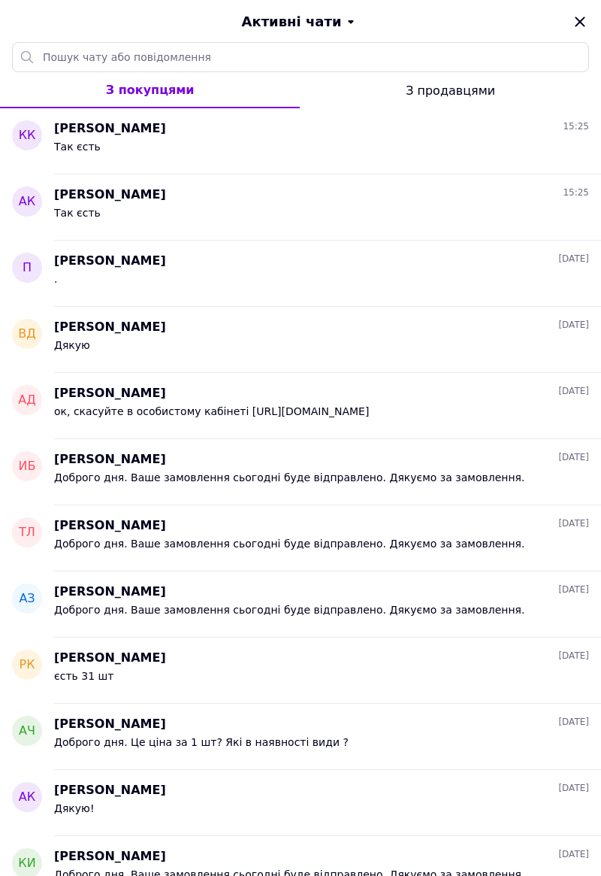
click at [573, 15] on icon "Закрити" at bounding box center [580, 22] width 18 height 18
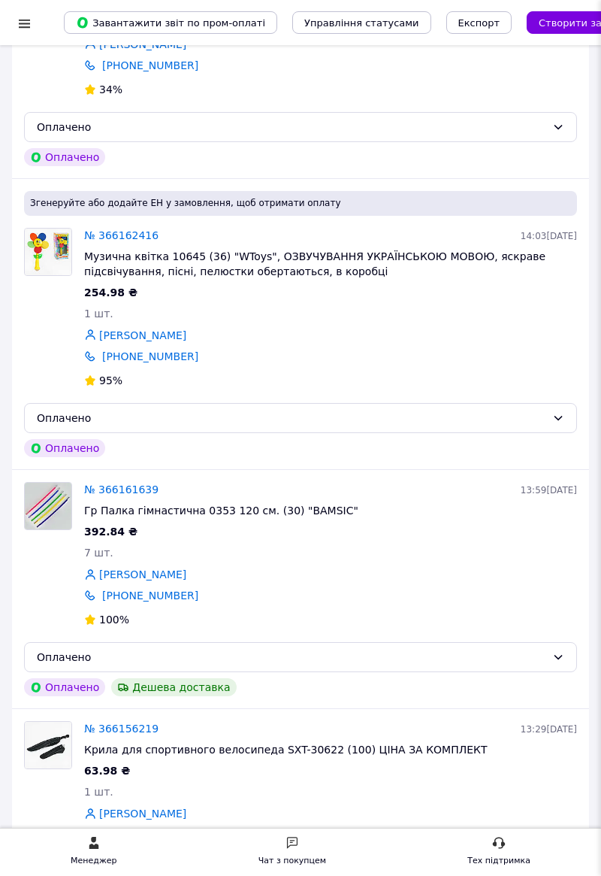
click at [583, 28] on span "Створити замовлення" at bounding box center [596, 22] width 114 height 11
